Goal: Information Seeking & Learning: Learn about a topic

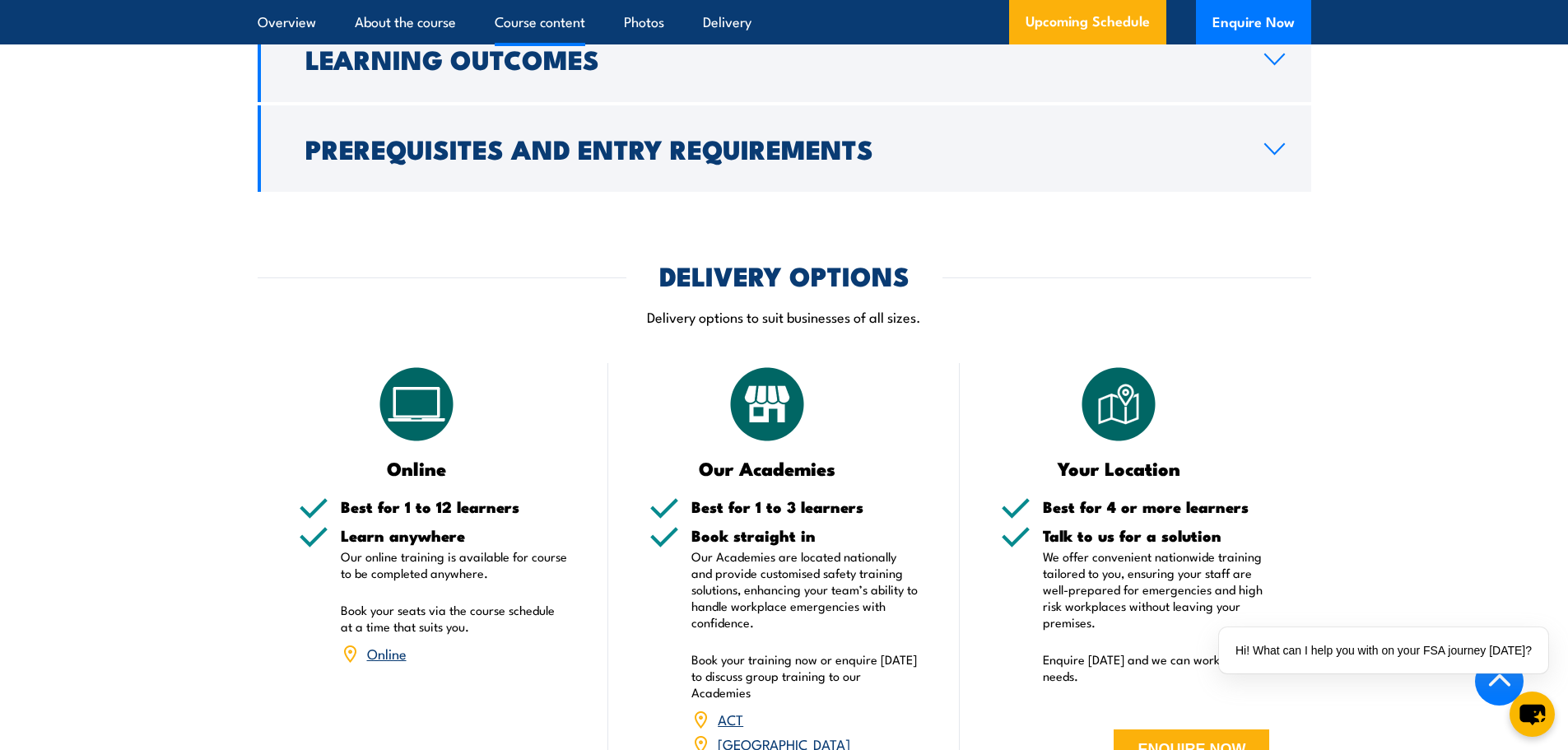
scroll to position [2305, 0]
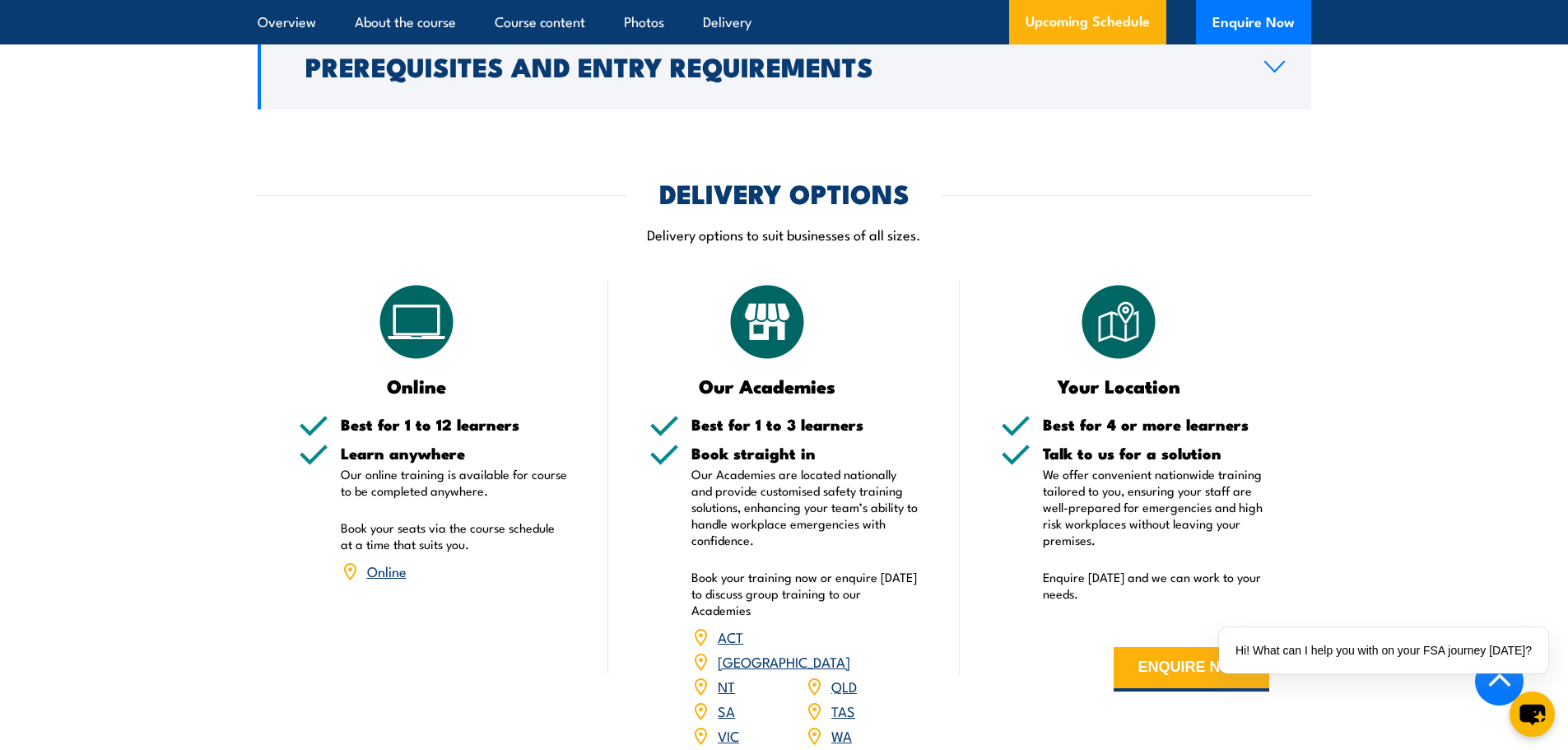
click at [402, 580] on link "Online" at bounding box center [386, 570] width 39 height 20
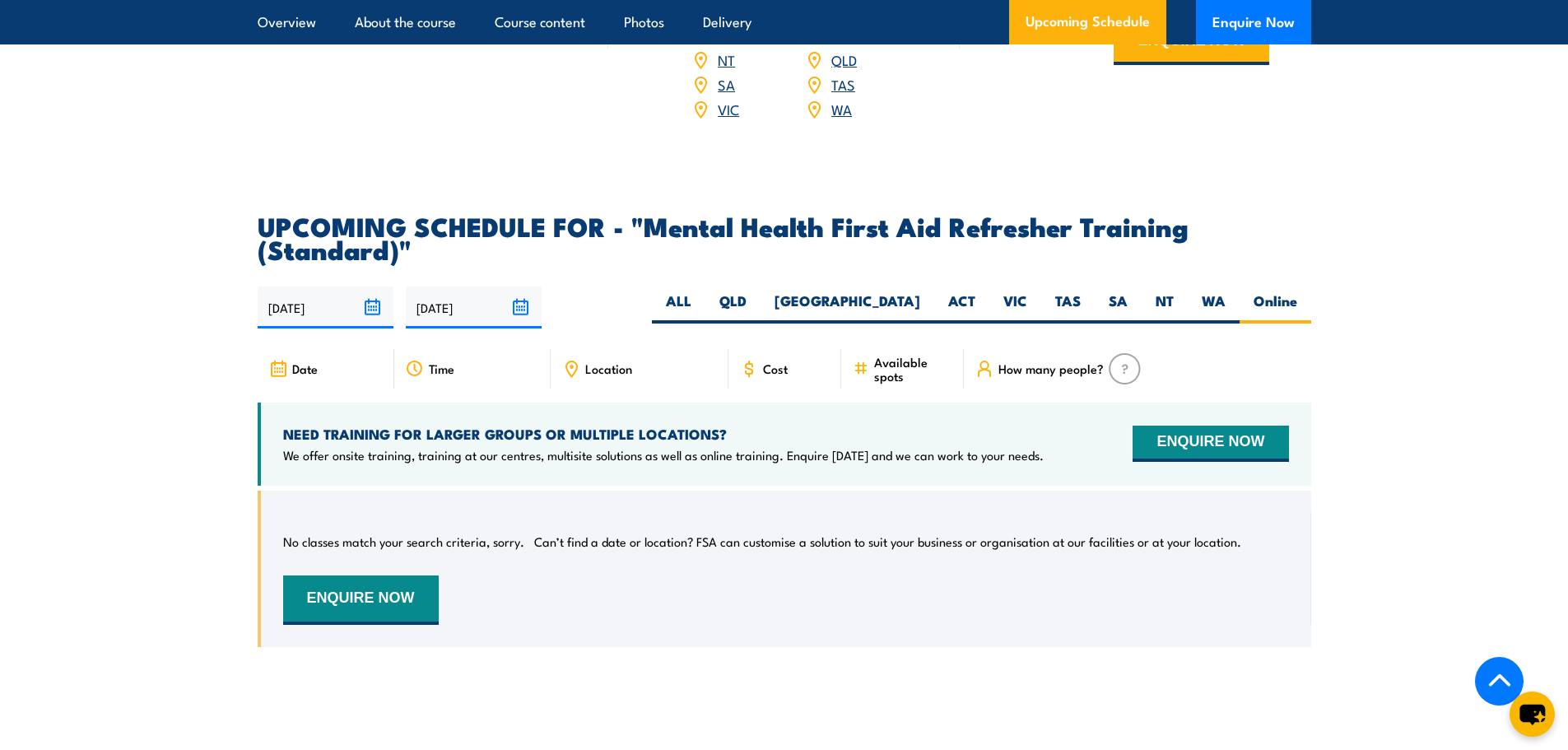
scroll to position [2912, 0]
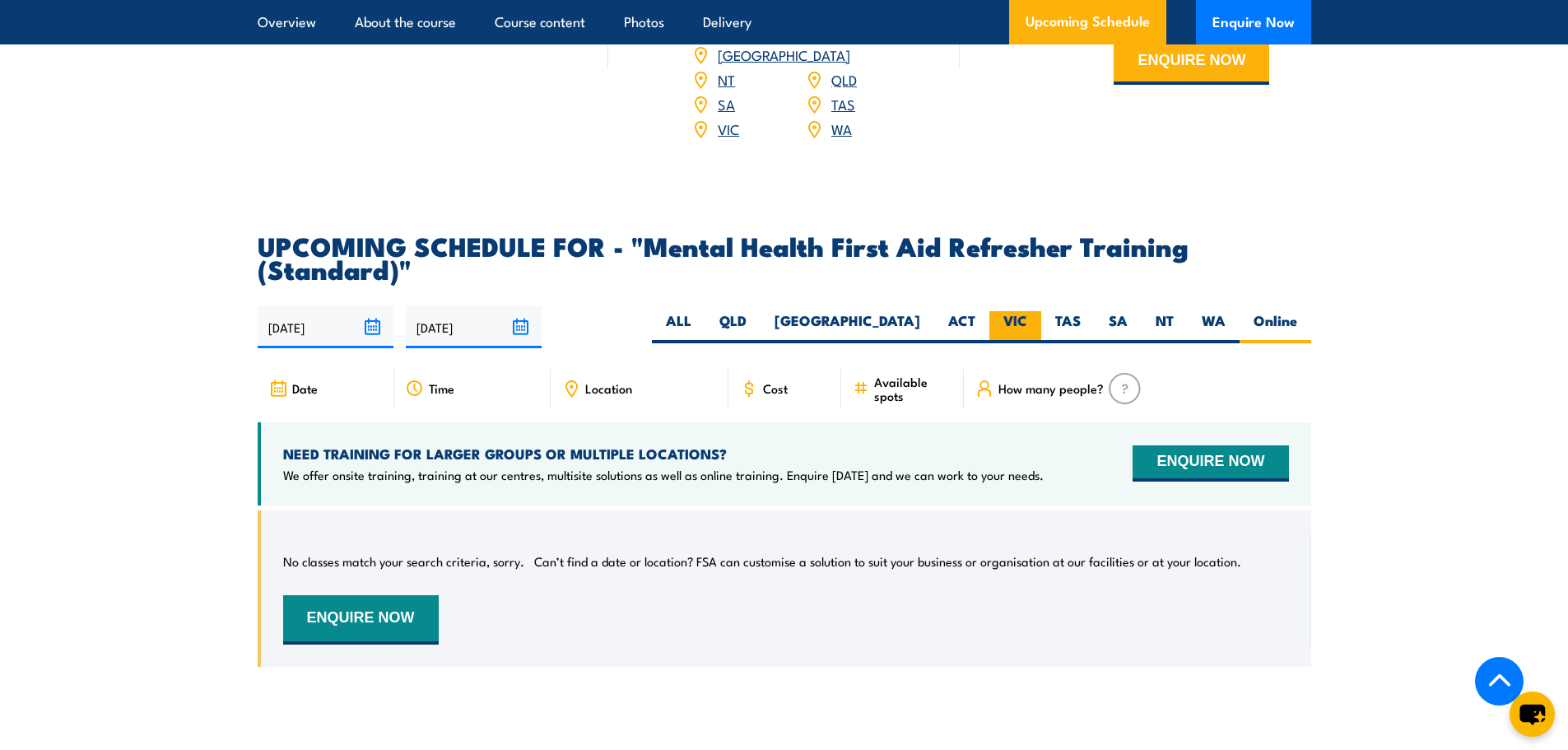
click at [1024, 343] on label "VIC" at bounding box center [1015, 327] width 52 height 32
click at [1027, 322] on input "VIC" at bounding box center [1032, 316] width 11 height 11
radio input "true"
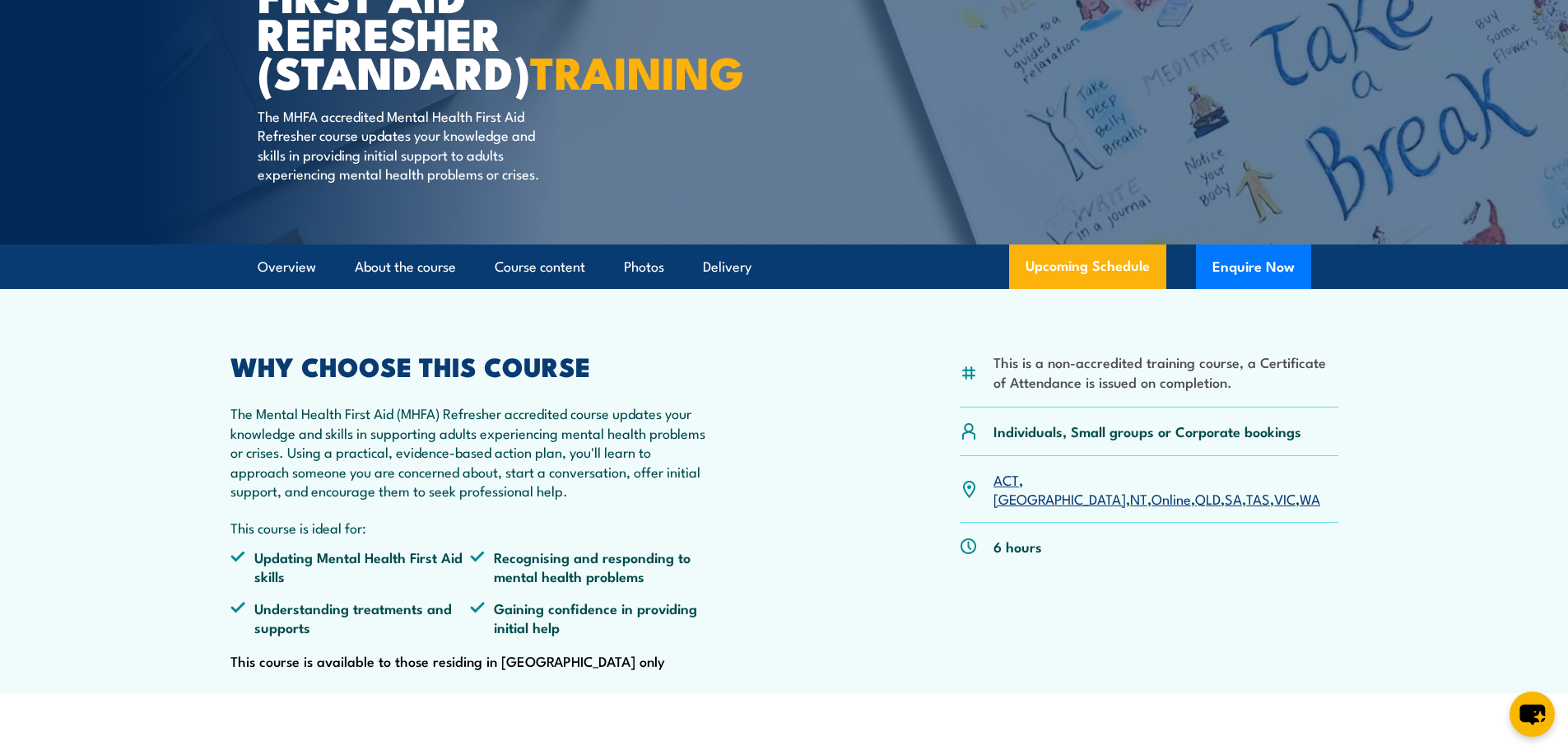
scroll to position [57, 0]
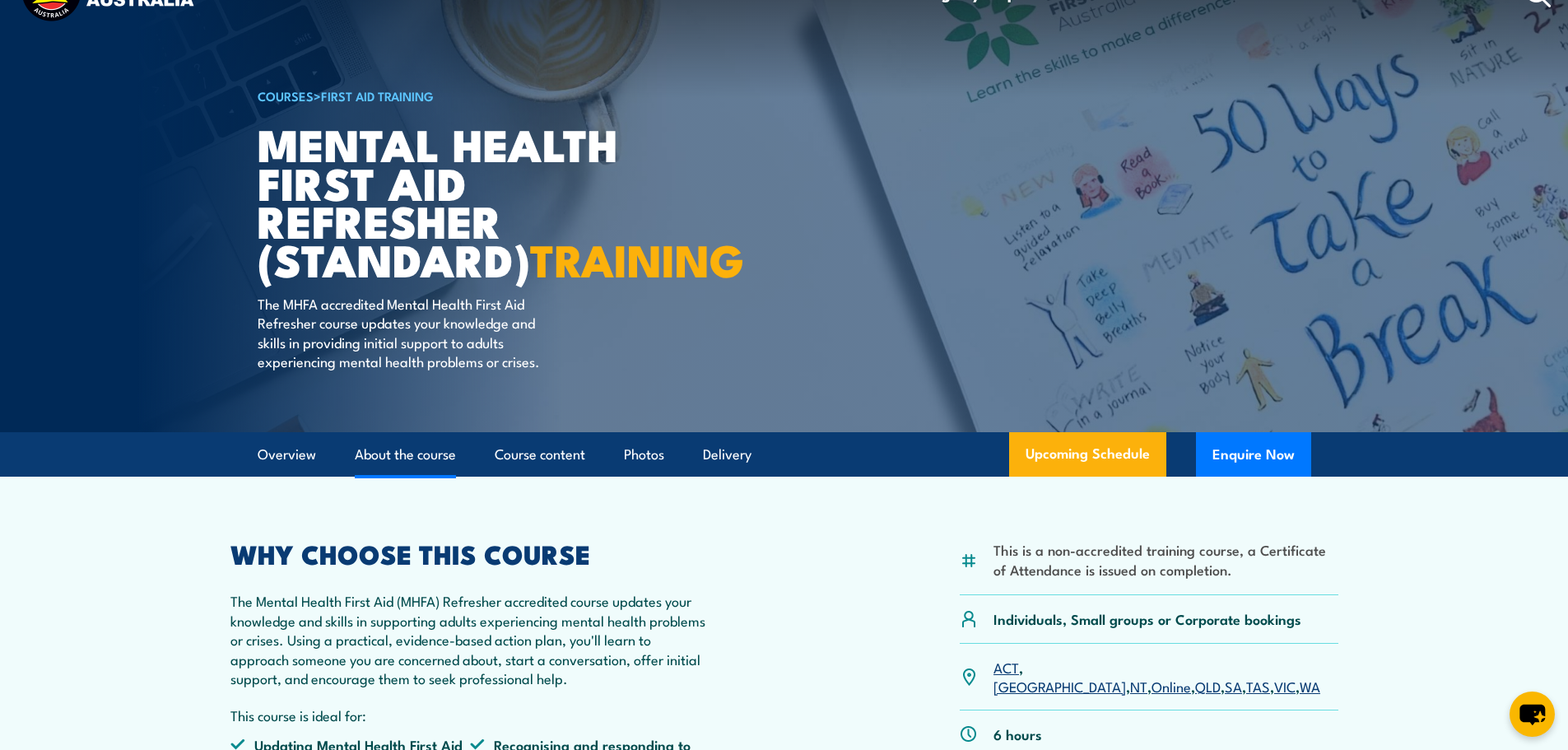
click at [389, 476] on link "About the course" at bounding box center [404, 454] width 101 height 43
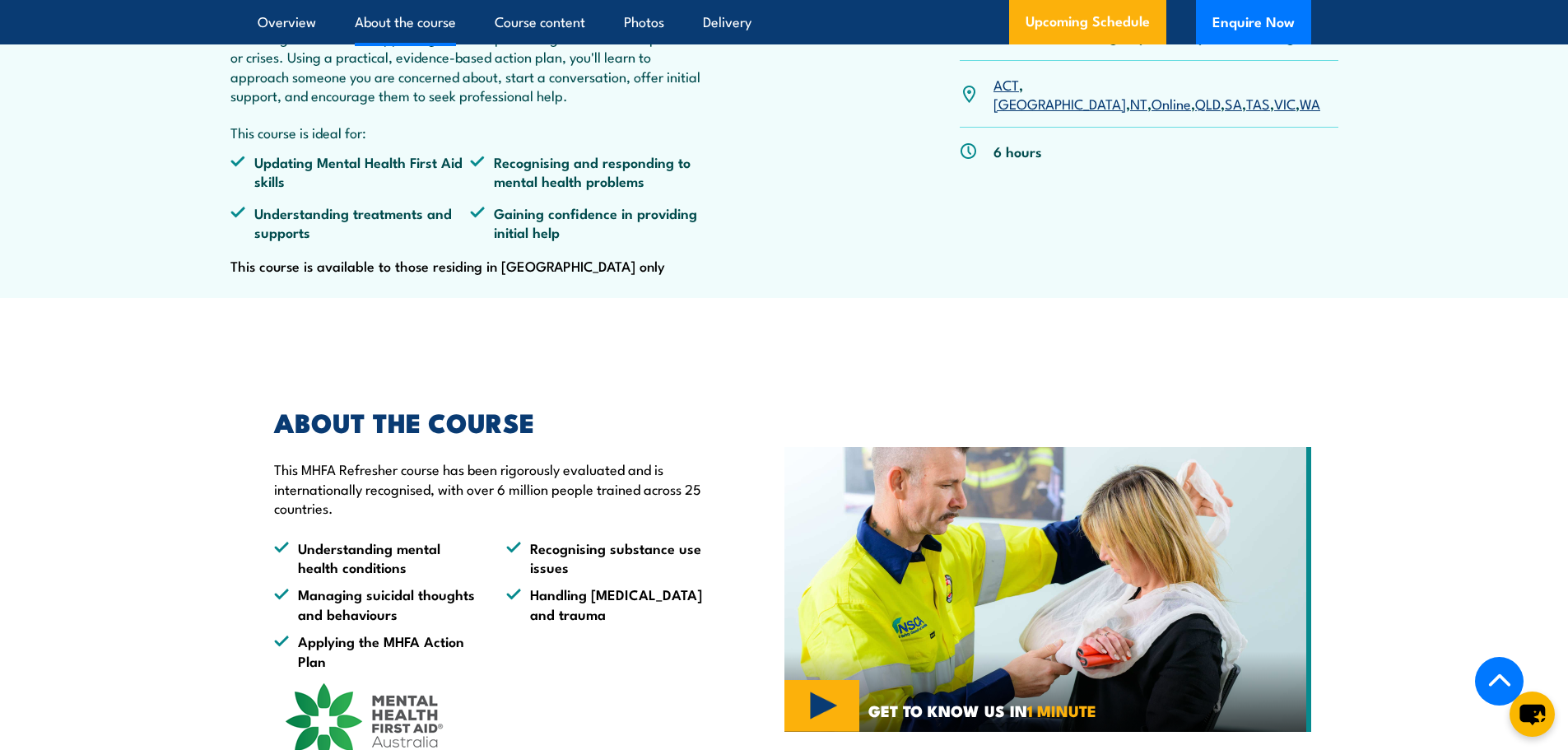
scroll to position [945, 0]
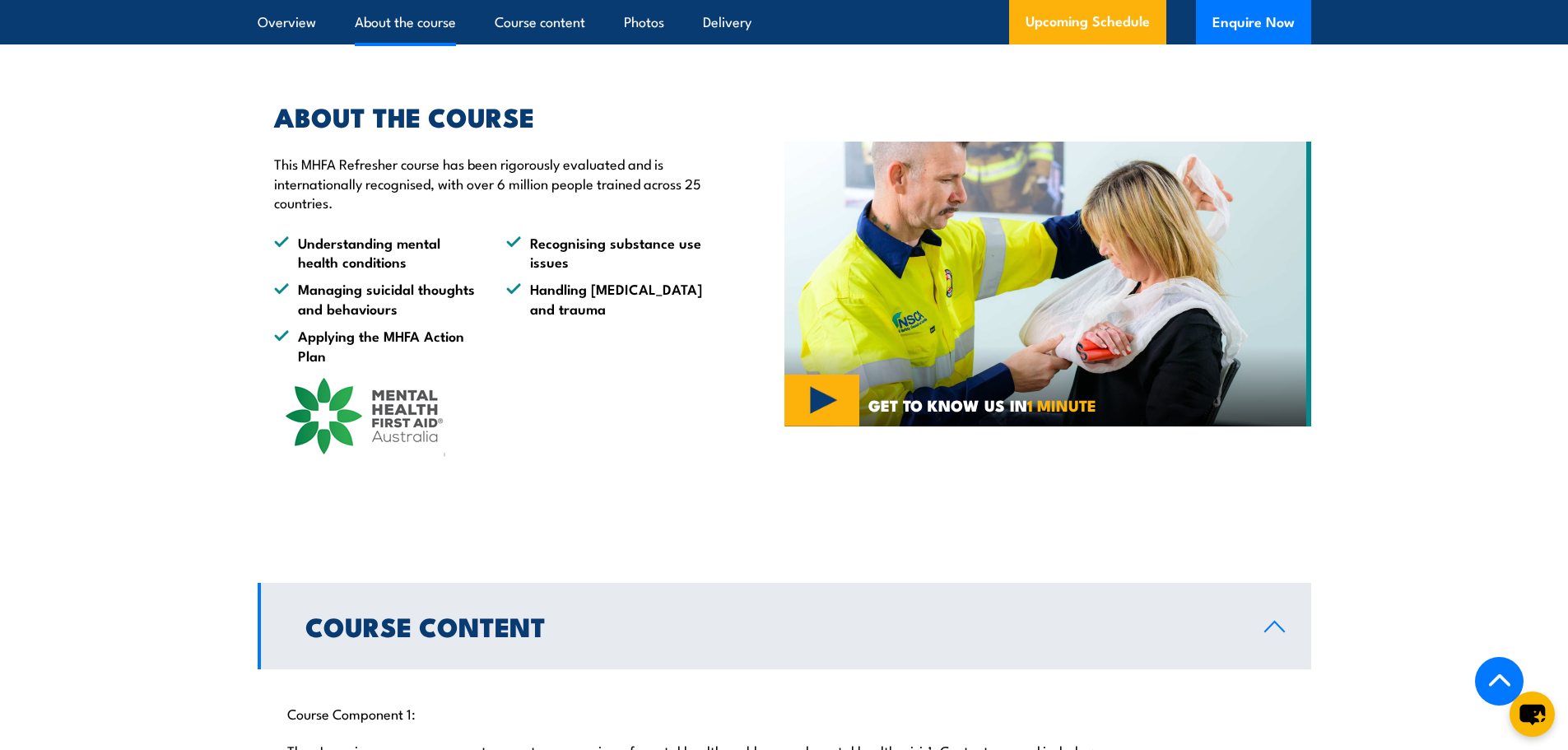
click at [492, 637] on h2 "Course Content" at bounding box center [771, 625] width 932 height 23
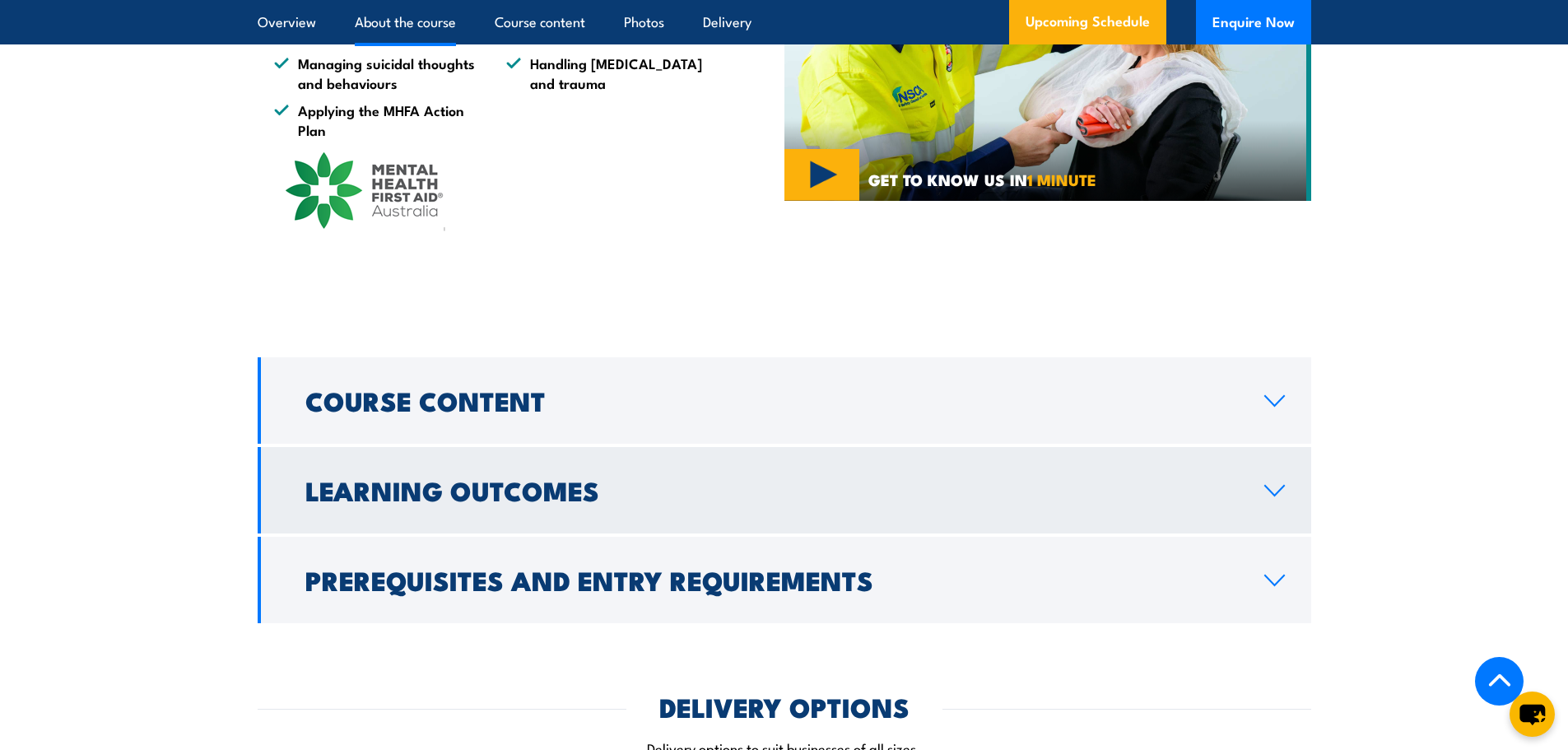
scroll to position [1192, 0]
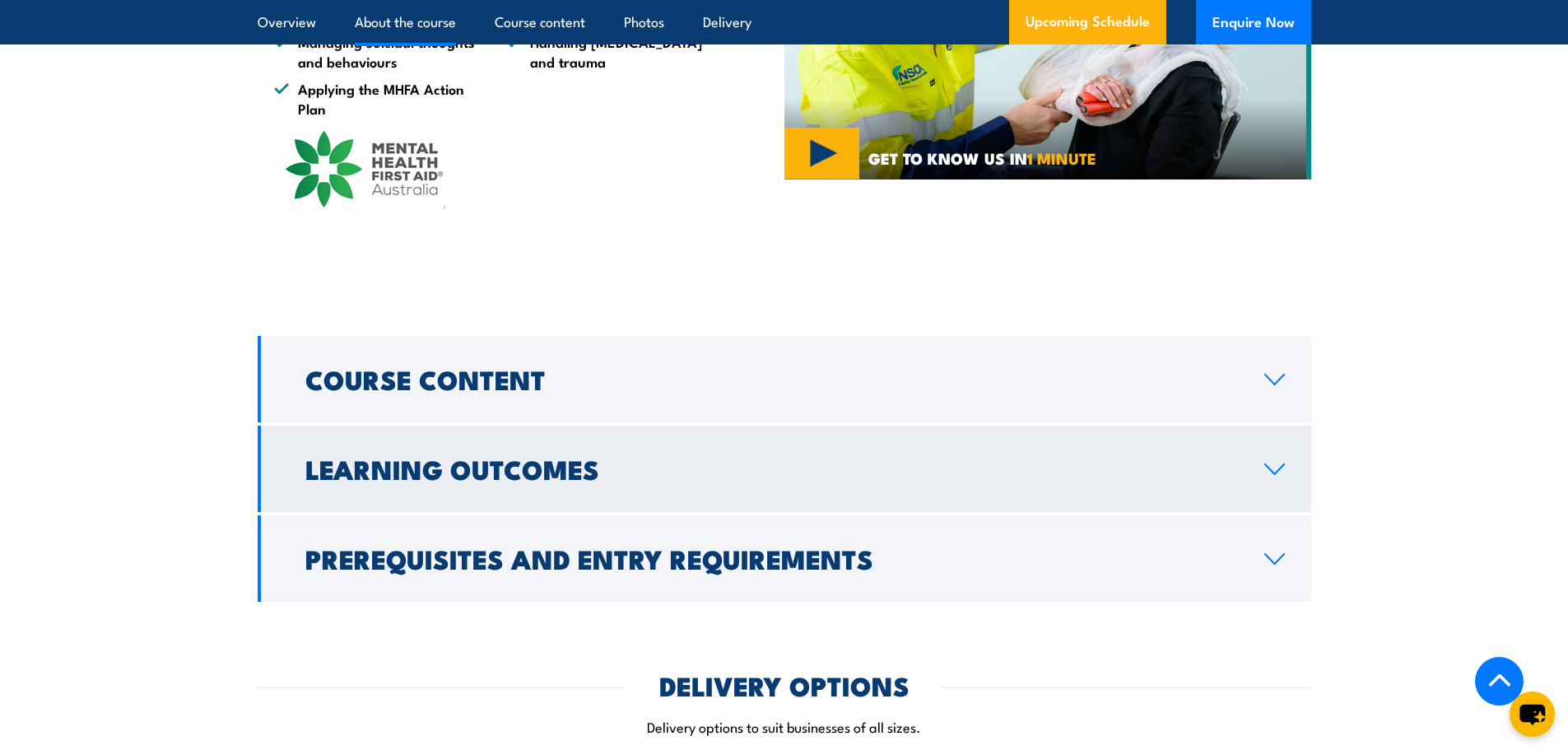
click at [537, 480] on h2 "Learning Outcomes" at bounding box center [771, 469] width 932 height 23
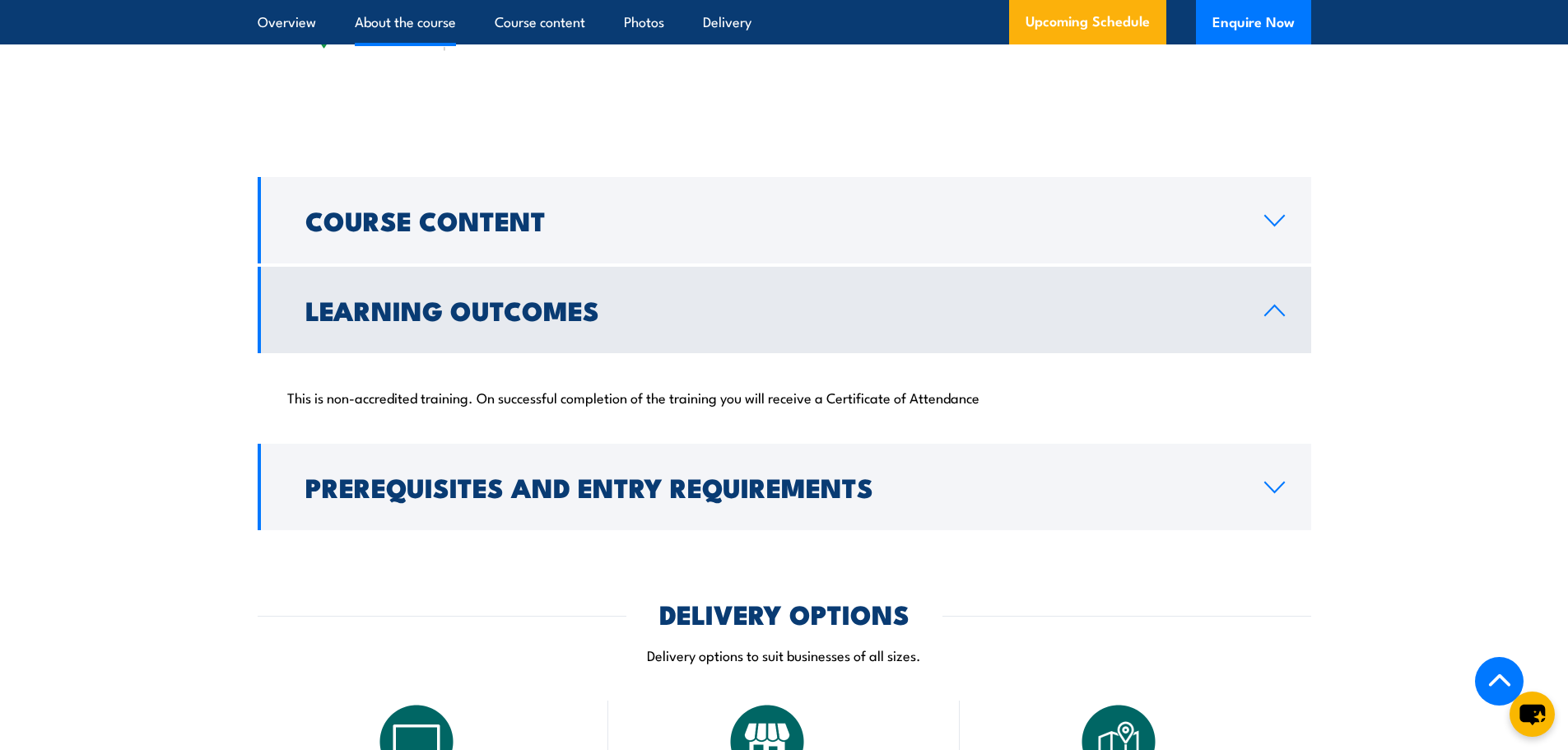
scroll to position [1357, 0]
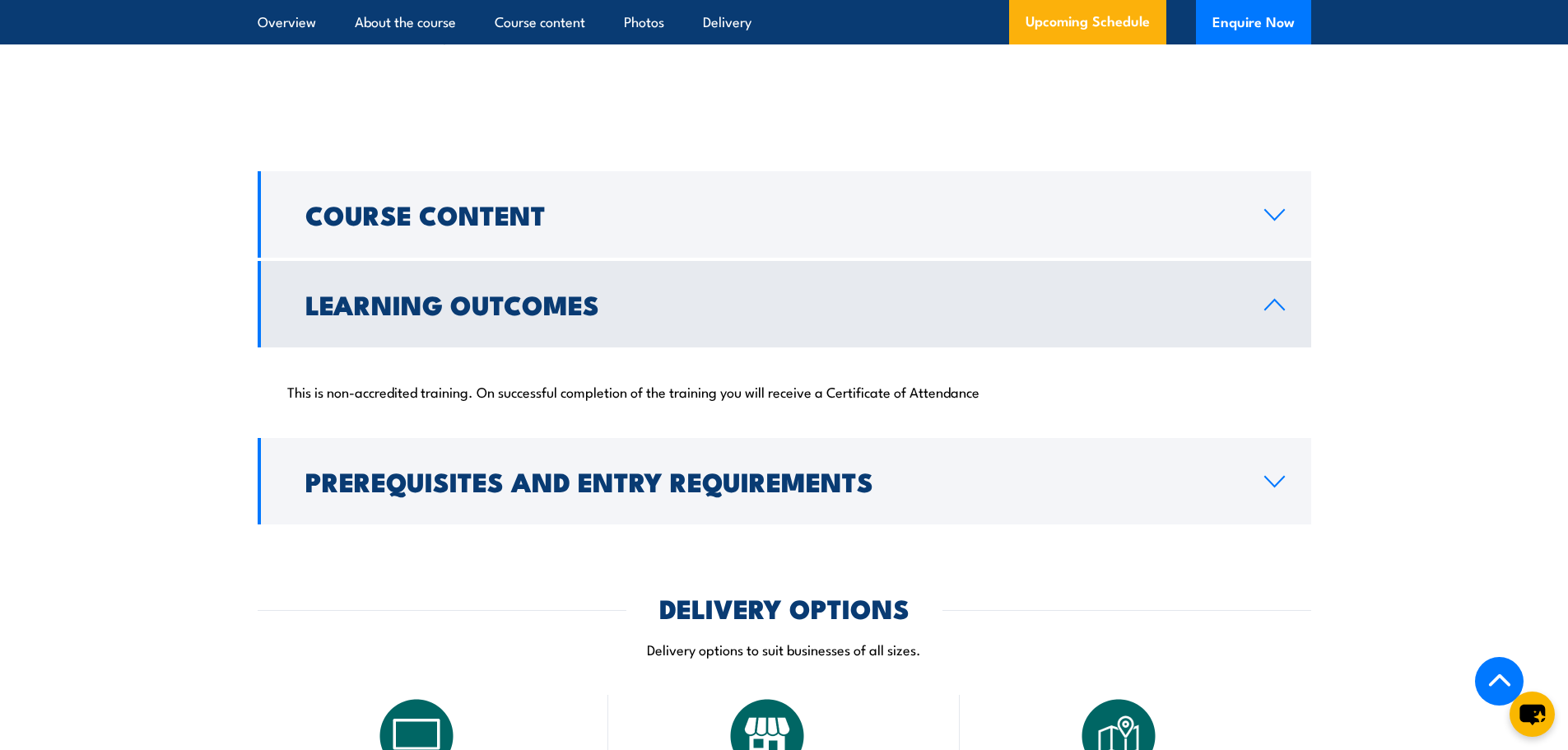
click at [537, 493] on h2 "Prerequisites and Entry Requirements" at bounding box center [771, 481] width 932 height 23
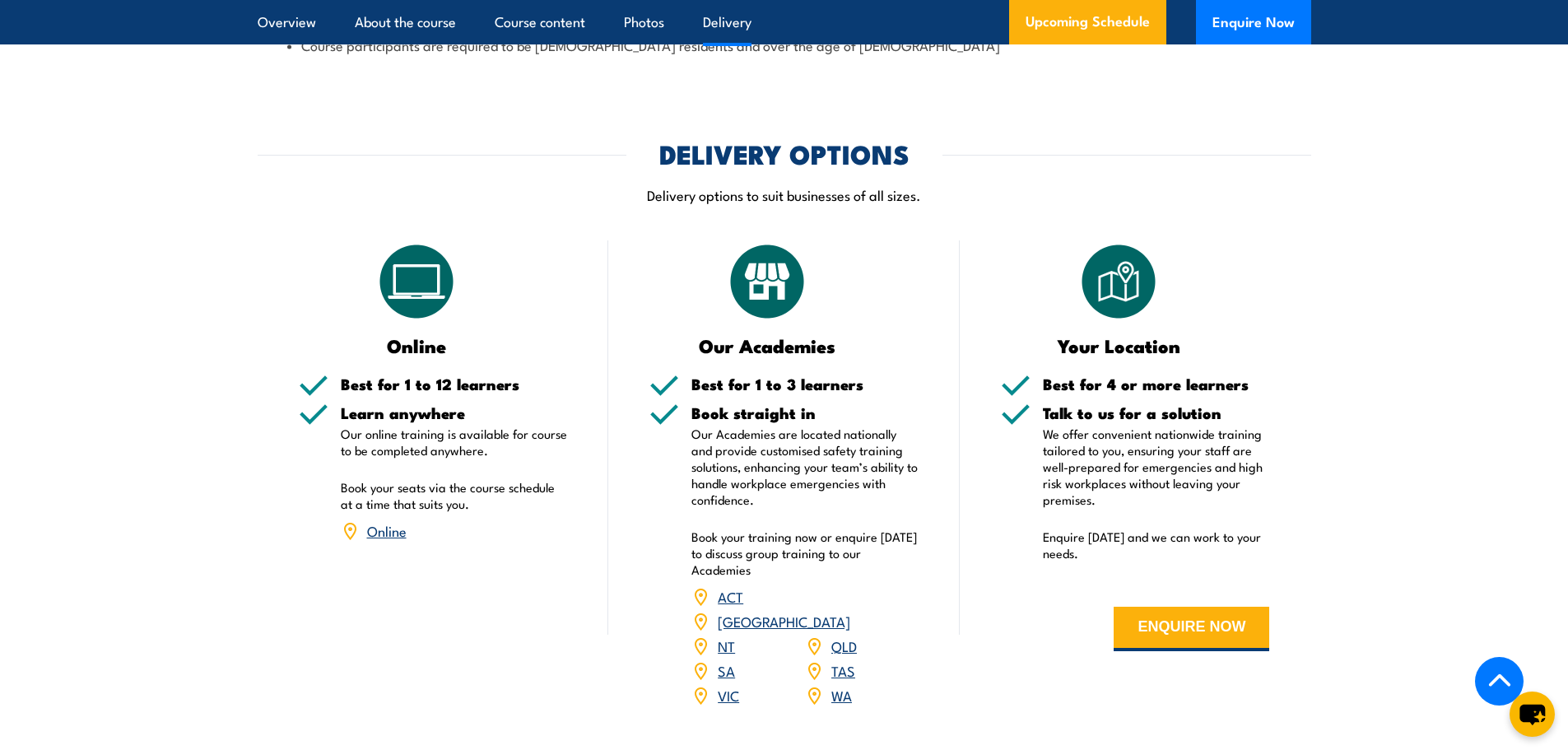
scroll to position [1933, 0]
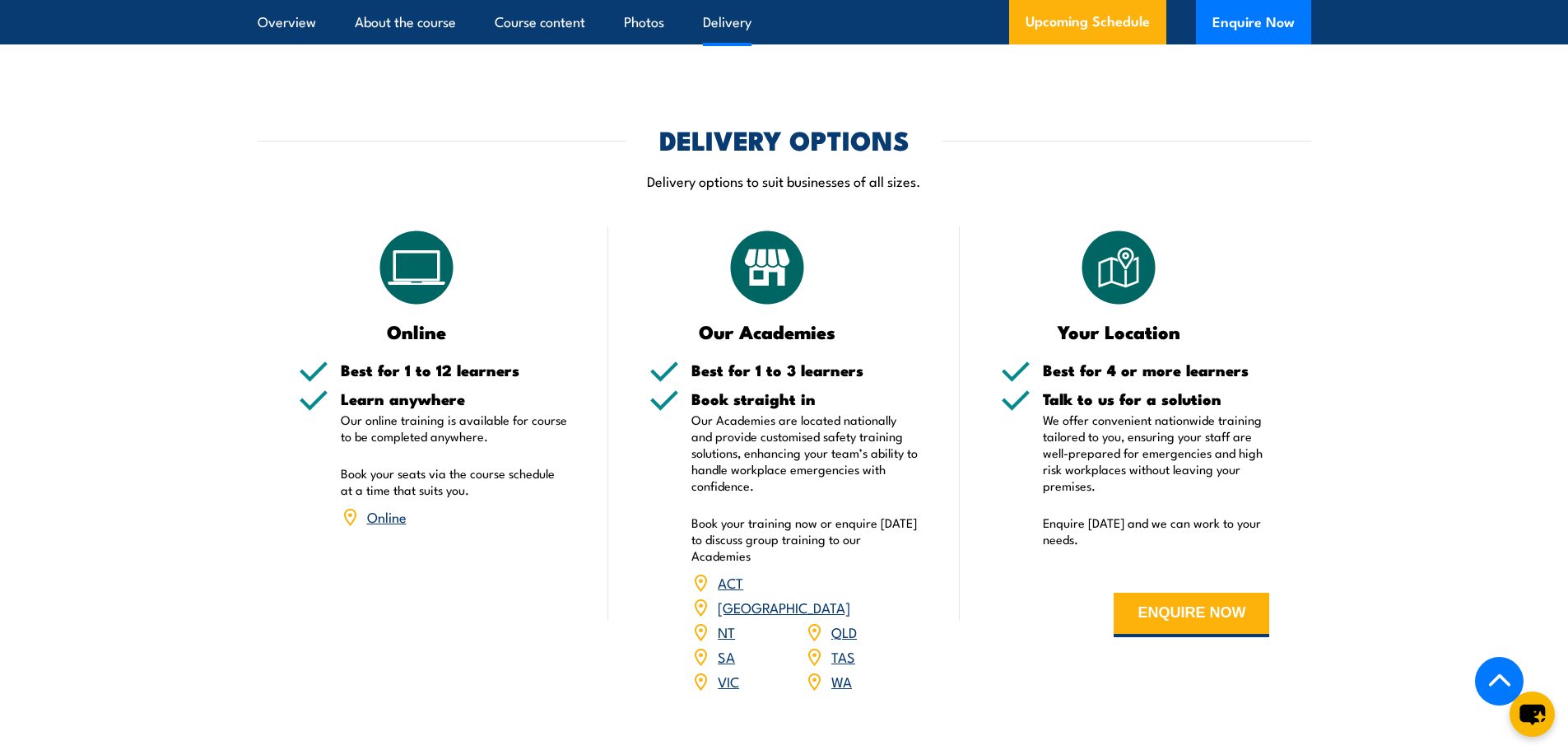
click at [724, 690] on link "VIC" at bounding box center [728, 681] width 21 height 20
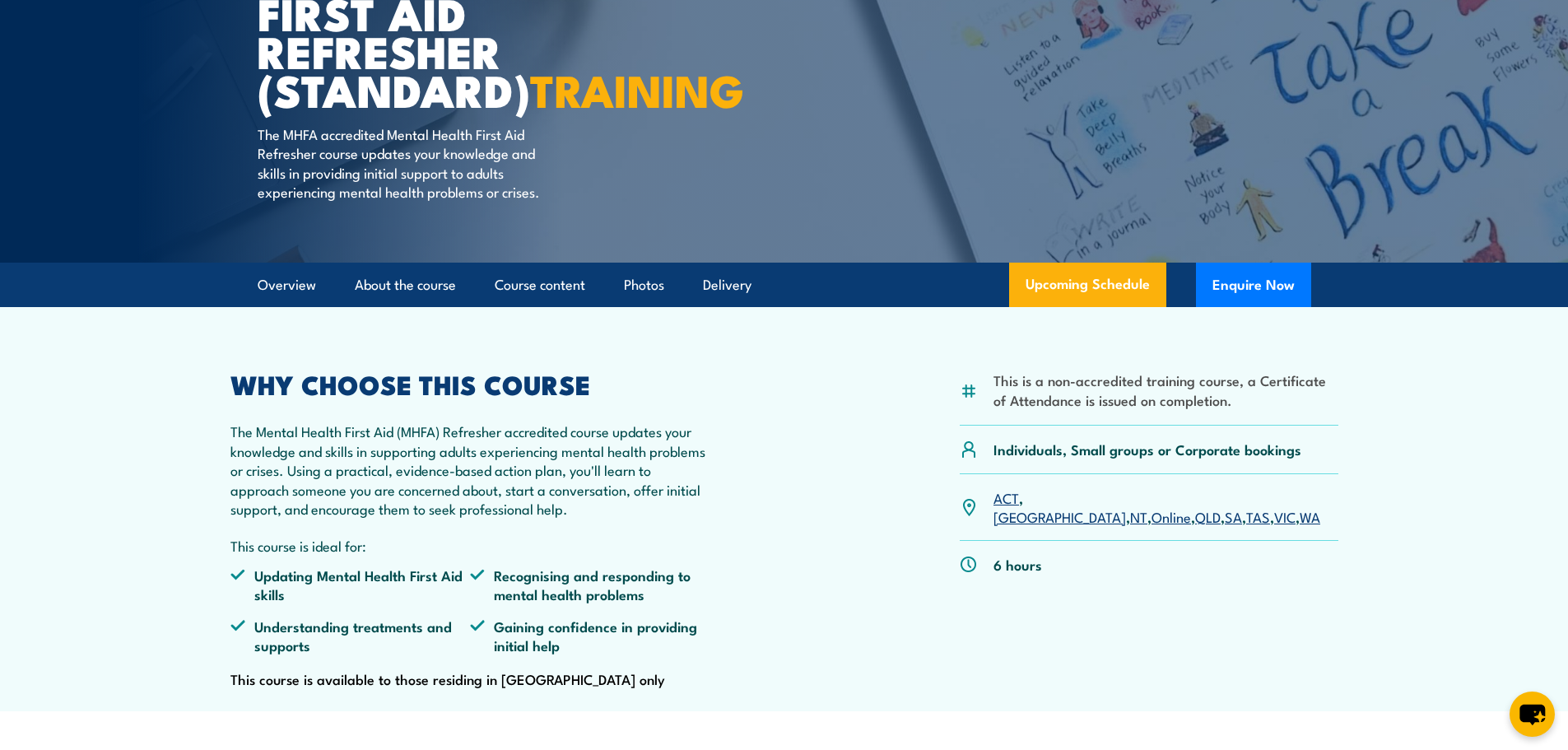
scroll to position [195, 0]
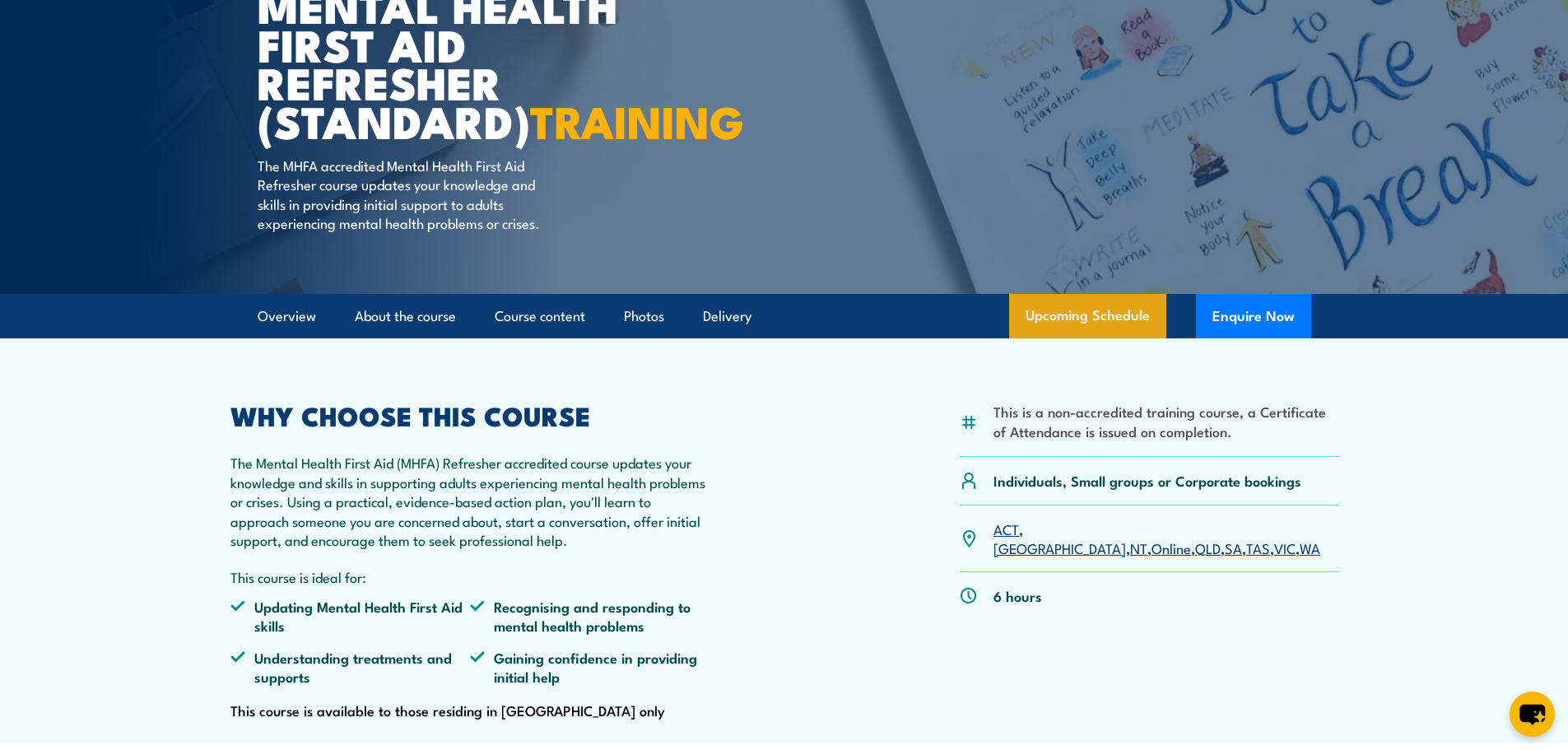
click at [1093, 338] on link "Upcoming Schedule" at bounding box center [1088, 316] width 157 height 44
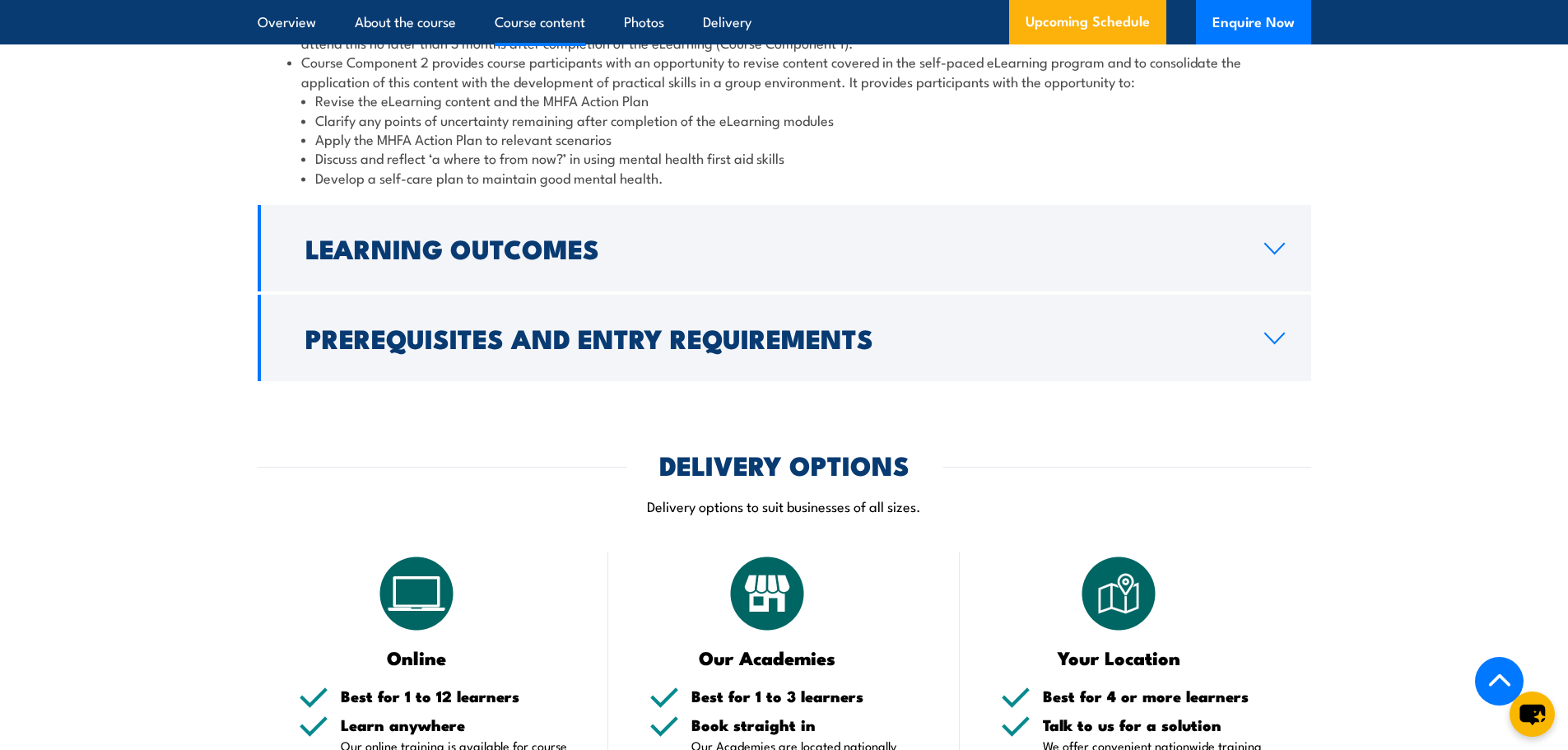
scroll to position [1868, 0]
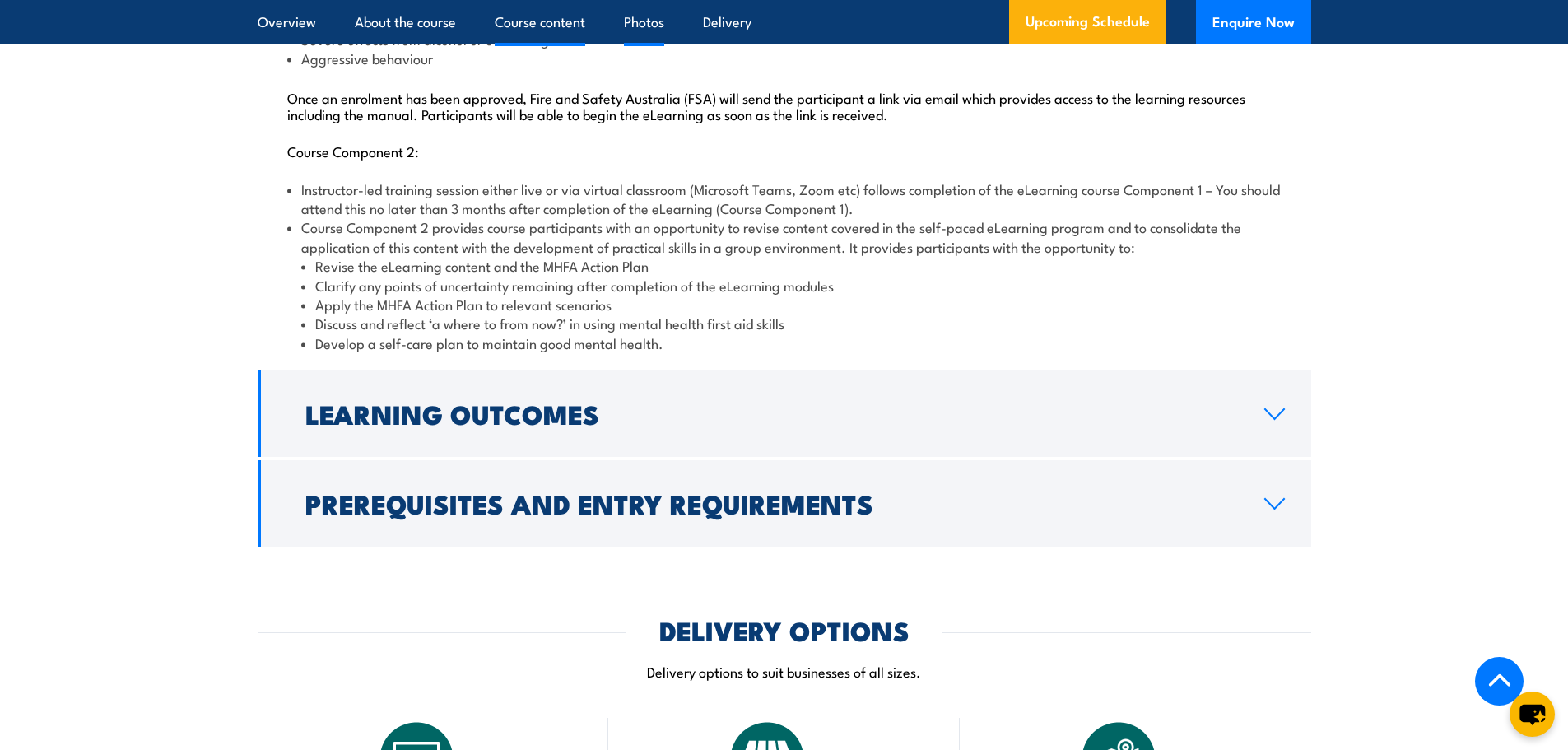
click at [647, 36] on link "Photos" at bounding box center [644, 21] width 40 height 43
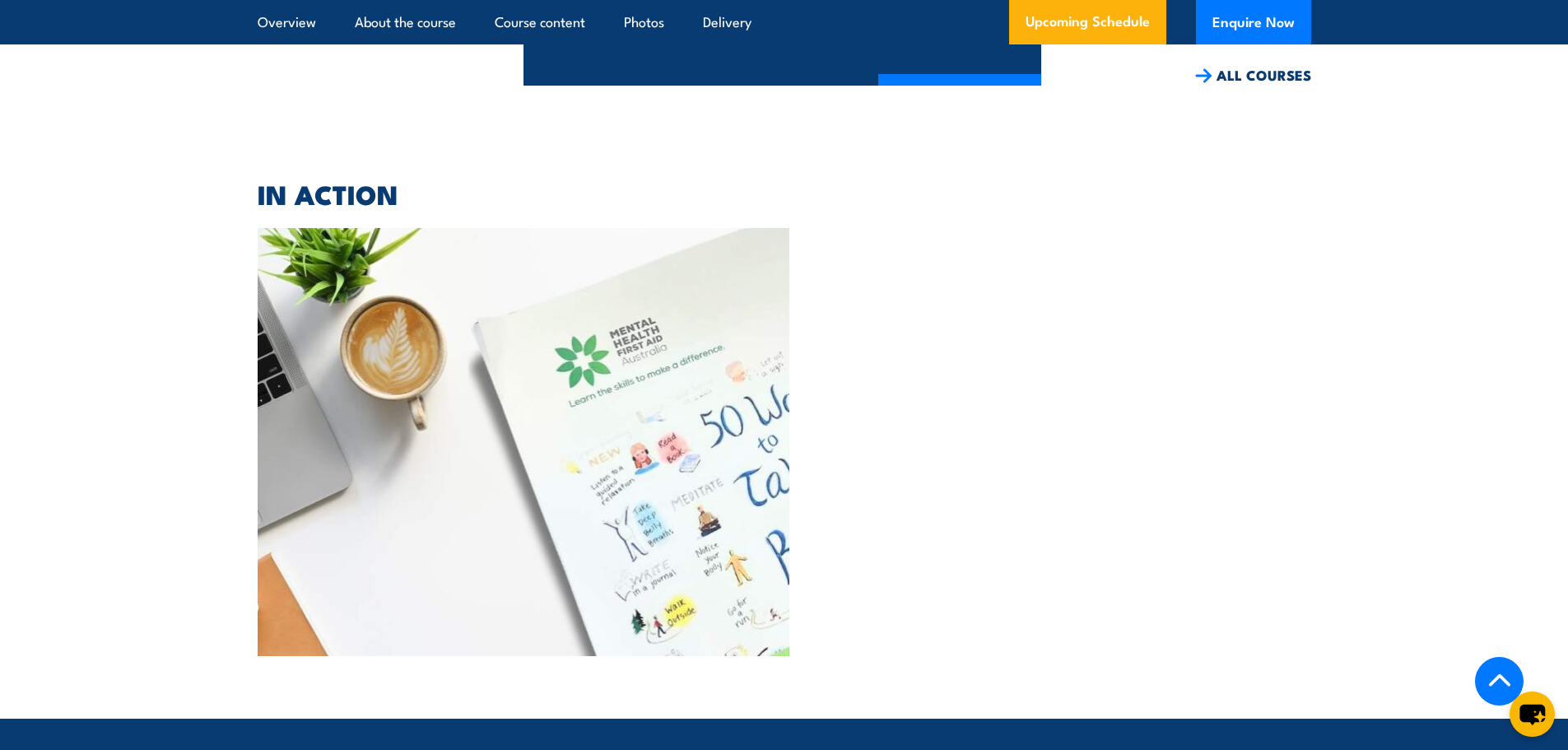
scroll to position [4220, 0]
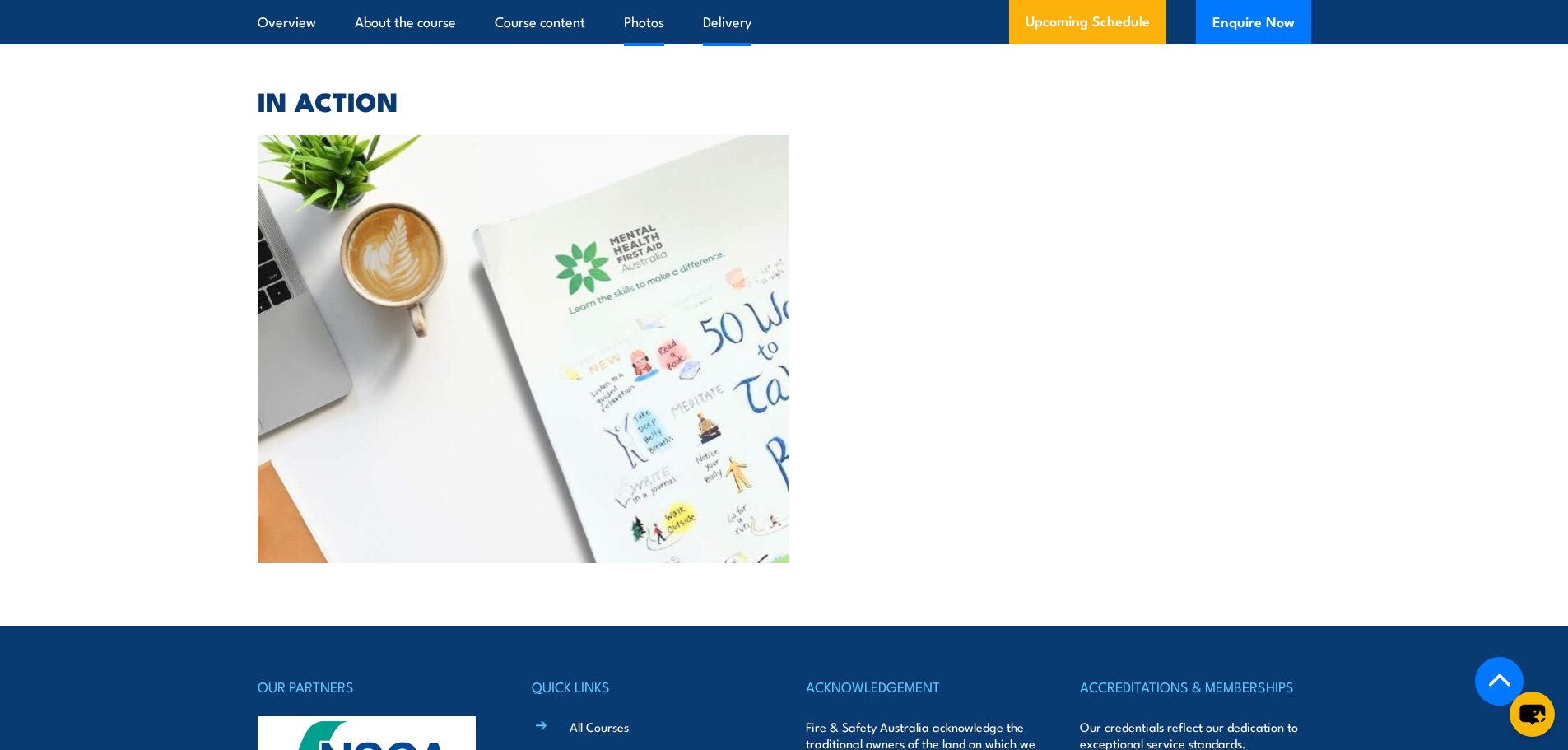
click at [729, 36] on link "Delivery" at bounding box center [727, 21] width 49 height 43
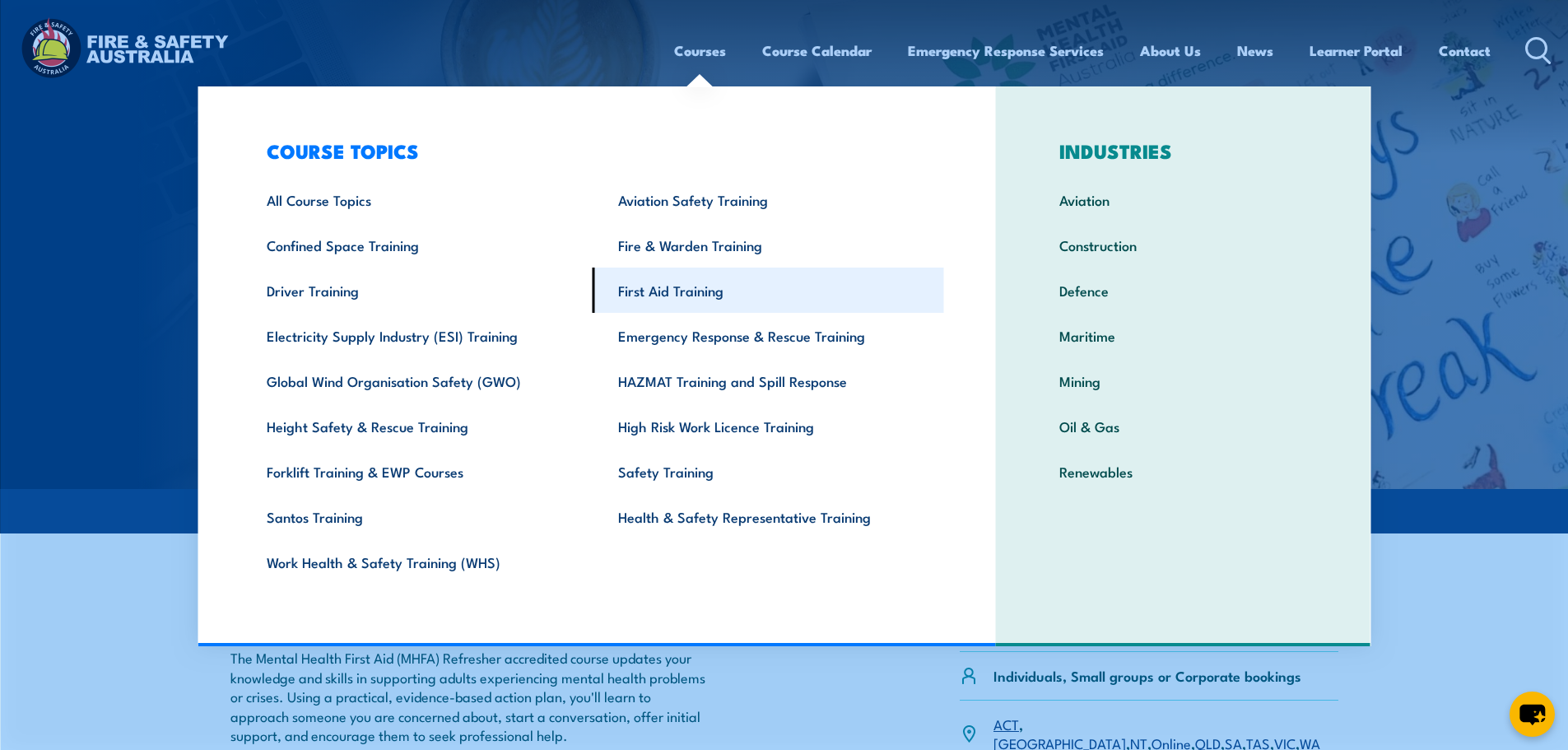
click at [672, 302] on link "First Aid Training" at bounding box center [768, 290] width 351 height 45
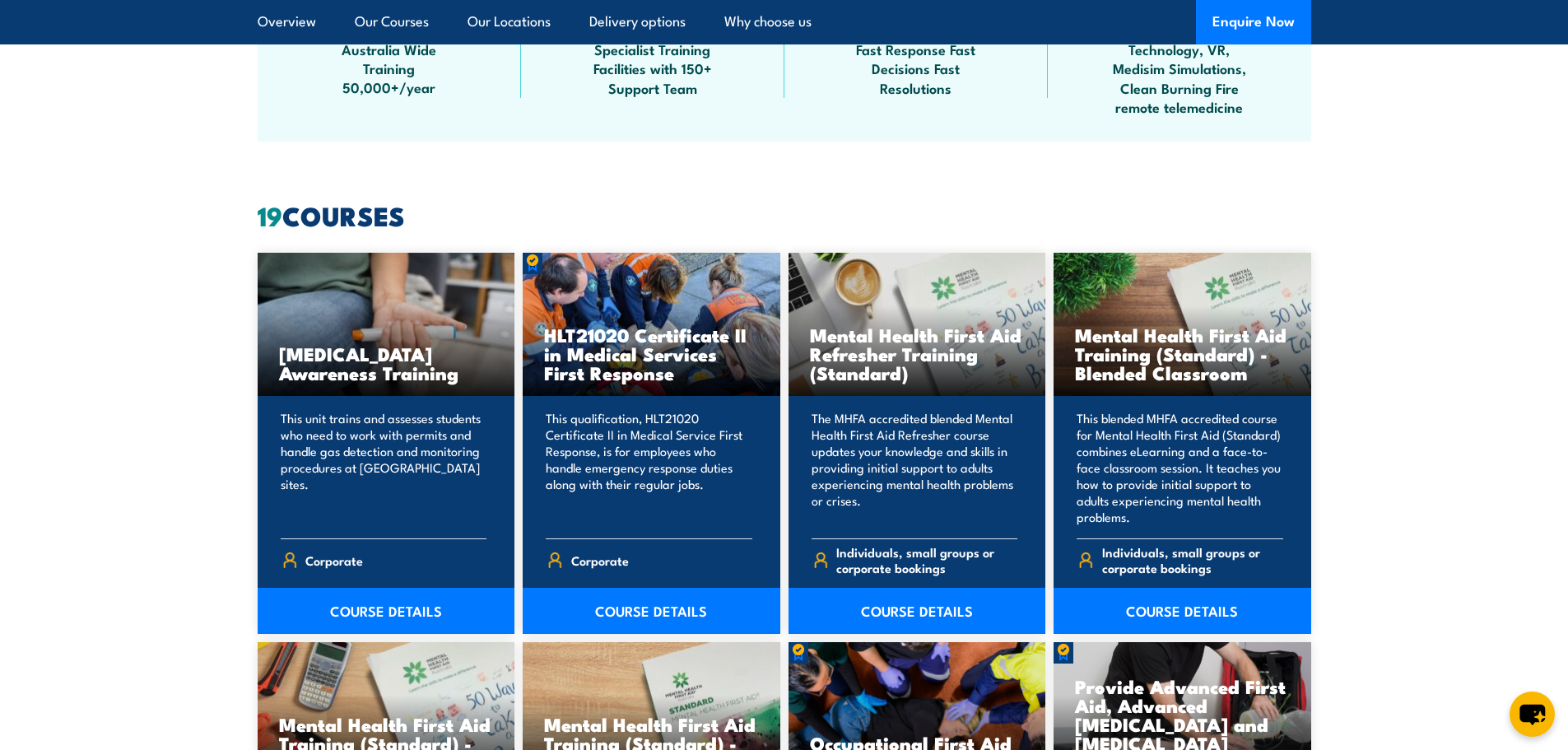
scroll to position [906, 0]
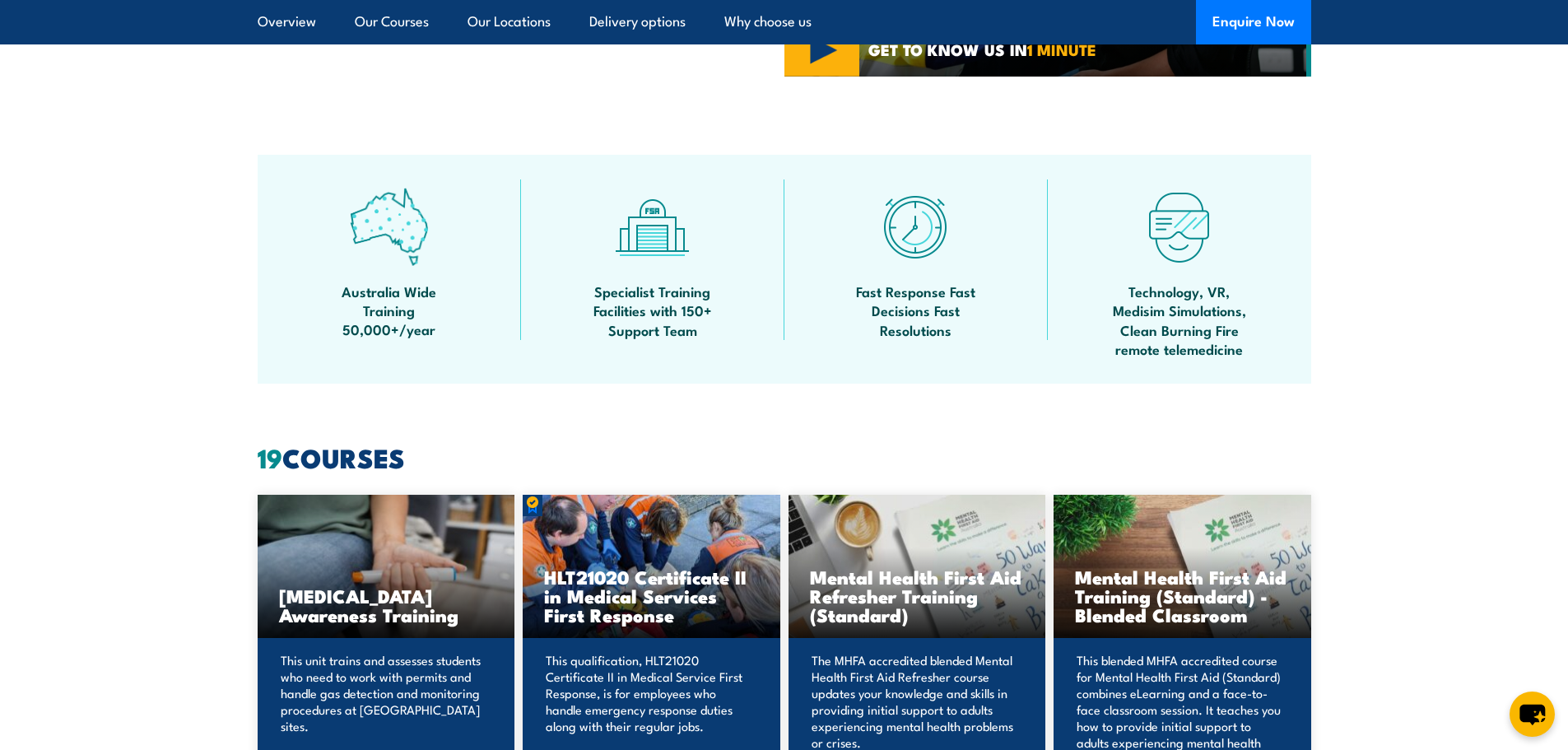
click at [402, 239] on img at bounding box center [388, 226] width 78 height 78
click at [397, 213] on img at bounding box center [388, 226] width 78 height 78
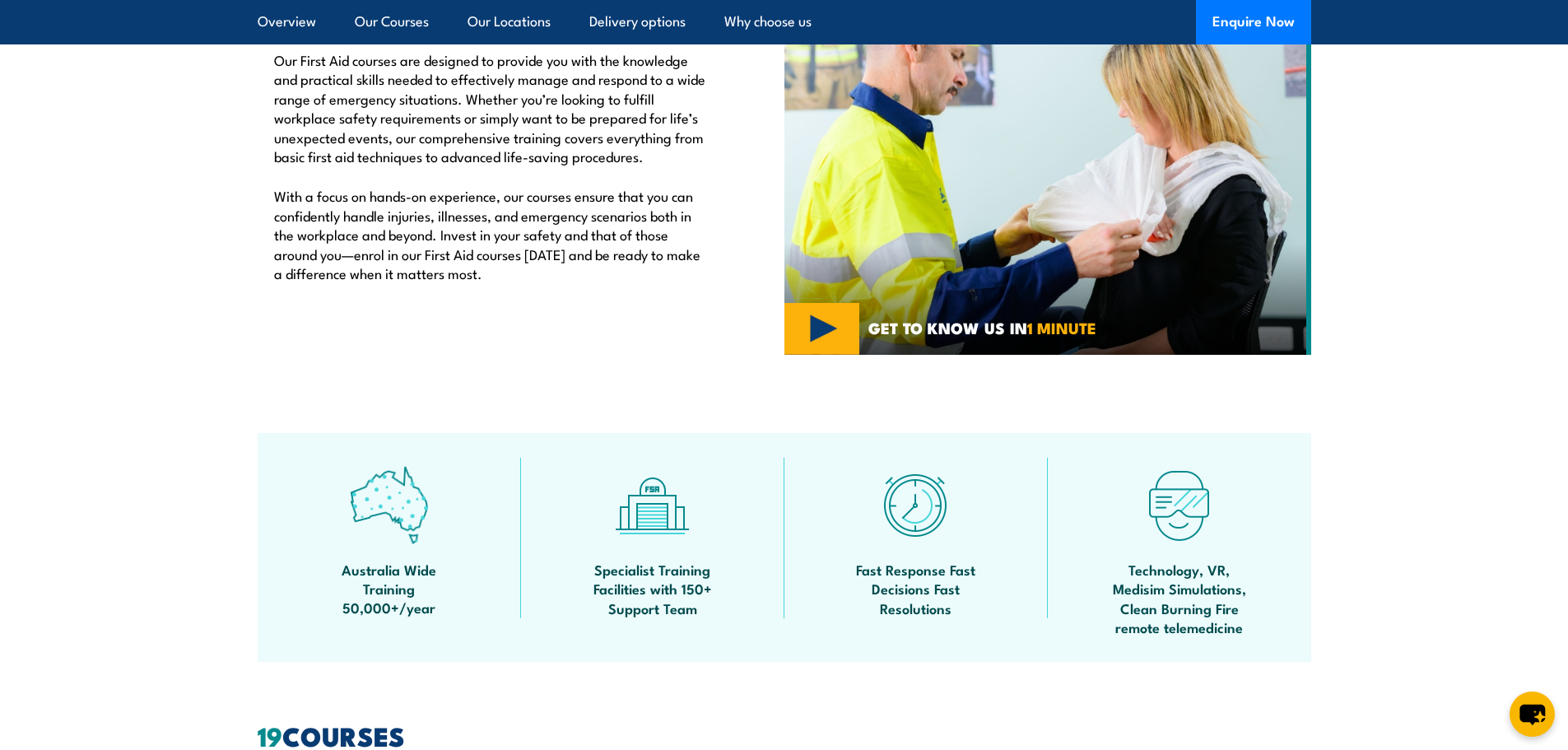
scroll to position [576, 0]
